Goal: Check status: Check status

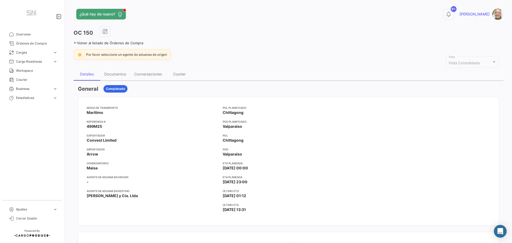
scroll to position [27, 0]
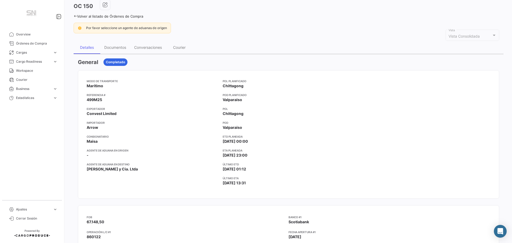
click at [74, 14] on link "Volver al listado de Órdenes de Compra" at bounding box center [109, 16] width 70 height 4
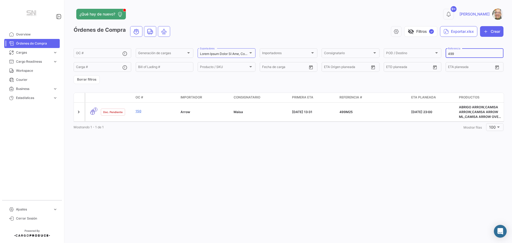
click at [458, 54] on input "499" at bounding box center [474, 54] width 53 height 4
type input "4"
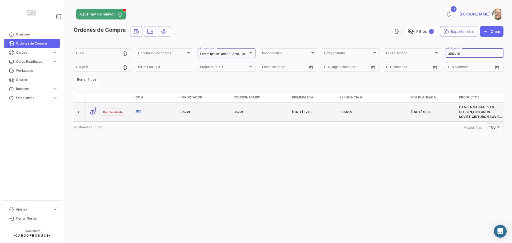
type input "355N25"
click at [139, 112] on link "182" at bounding box center [155, 111] width 41 height 5
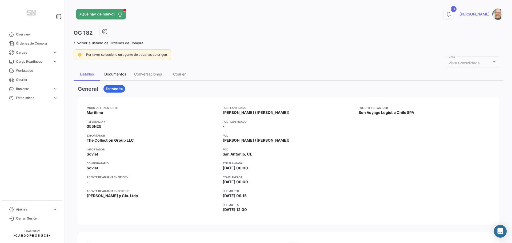
click at [115, 73] on div "Documentos" at bounding box center [115, 74] width 22 height 5
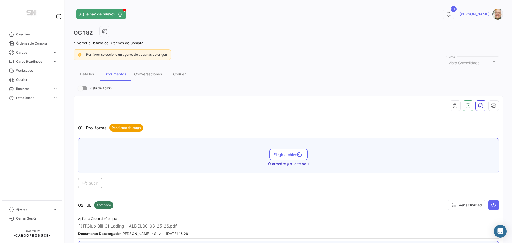
scroll to position [107, 0]
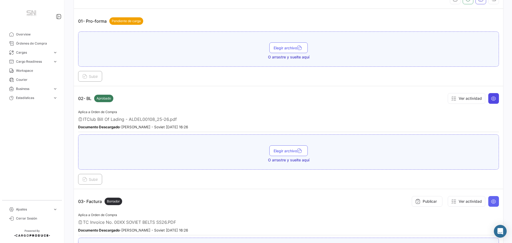
click at [491, 100] on icon at bounding box center [493, 98] width 5 height 5
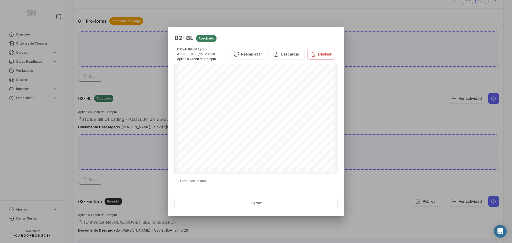
scroll to position [27, 0]
click at [256, 205] on button "Cerrar" at bounding box center [255, 202] width 163 height 11
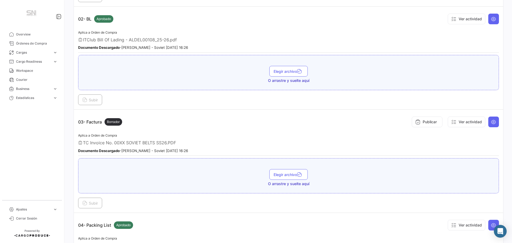
scroll to position [187, 0]
click at [491, 120] on icon at bounding box center [493, 121] width 5 height 5
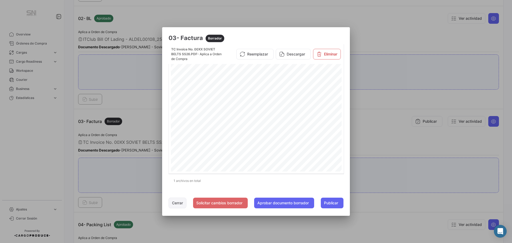
click at [172, 202] on button "Cerrar" at bounding box center [177, 202] width 18 height 11
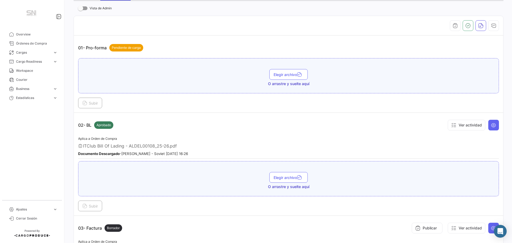
scroll to position [0, 0]
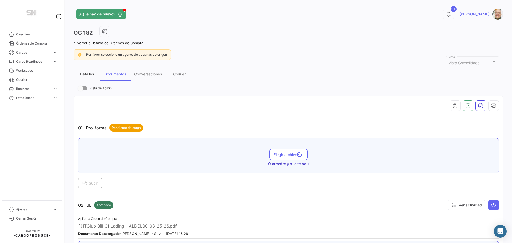
click at [86, 76] on div "Detalles" at bounding box center [87, 74] width 14 height 5
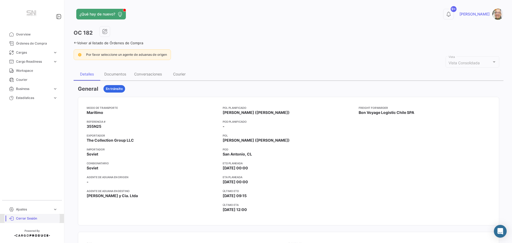
click at [25, 220] on span "Cerrar Sesión" at bounding box center [37, 218] width 42 height 5
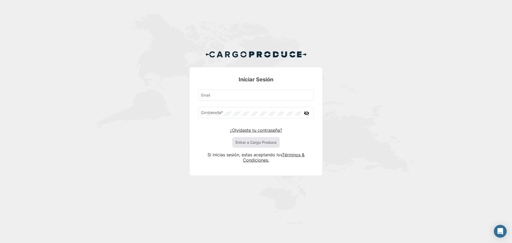
type input "[PERSON_NAME][EMAIL_ADDRESS][DOMAIN_NAME]"
